Goal: Task Accomplishment & Management: Manage account settings

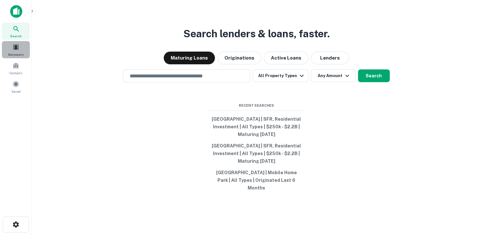
click at [17, 50] on span at bounding box center [15, 47] width 7 height 7
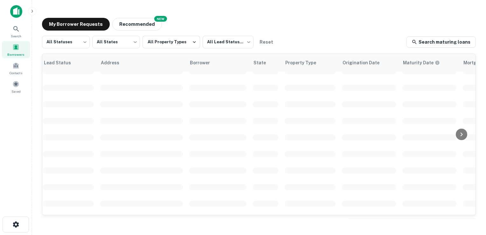
scroll to position [158, 20]
click at [415, 224] on div "My Borrower Requests NEW Recommended All Statuses *** ​ All States *** ​ All Pr…" at bounding box center [259, 118] width 444 height 211
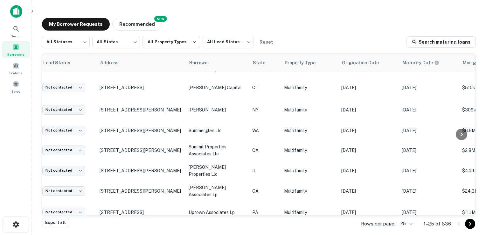
scroll to position [382, 22]
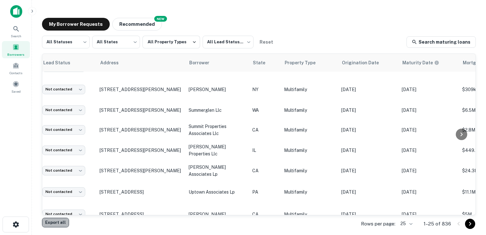
click at [53, 226] on button "Export all" at bounding box center [55, 223] width 27 height 10
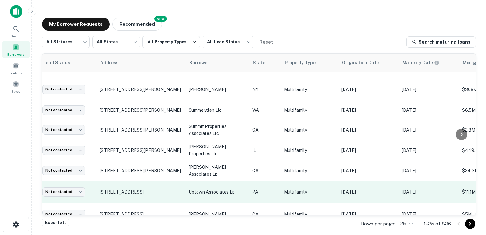
scroll to position [382, 255]
